Goal: Transaction & Acquisition: Purchase product/service

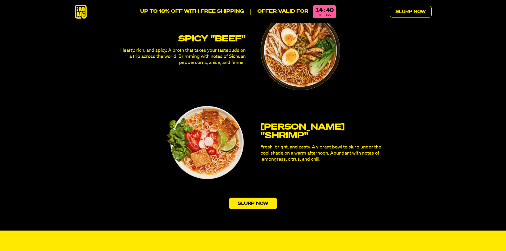
scroll to position [1566, 0]
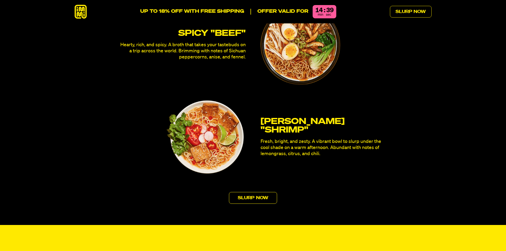
click at [251, 192] on link "Slurp Now" at bounding box center [253, 198] width 48 height 12
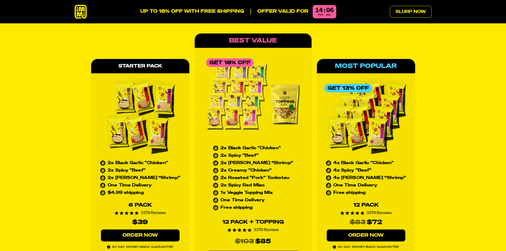
scroll to position [2427, 0]
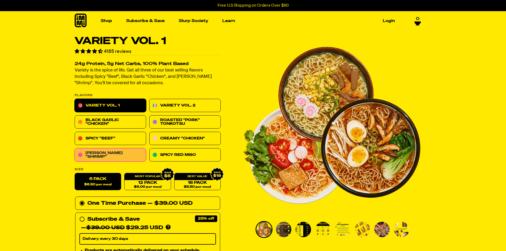
click at [106, 153] on link "[PERSON_NAME] "Shrimp"" at bounding box center [110, 154] width 71 height 13
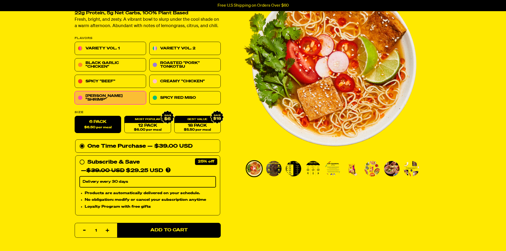
scroll to position [80, 0]
